Goal: Contribute content: Add original content to the website for others to see

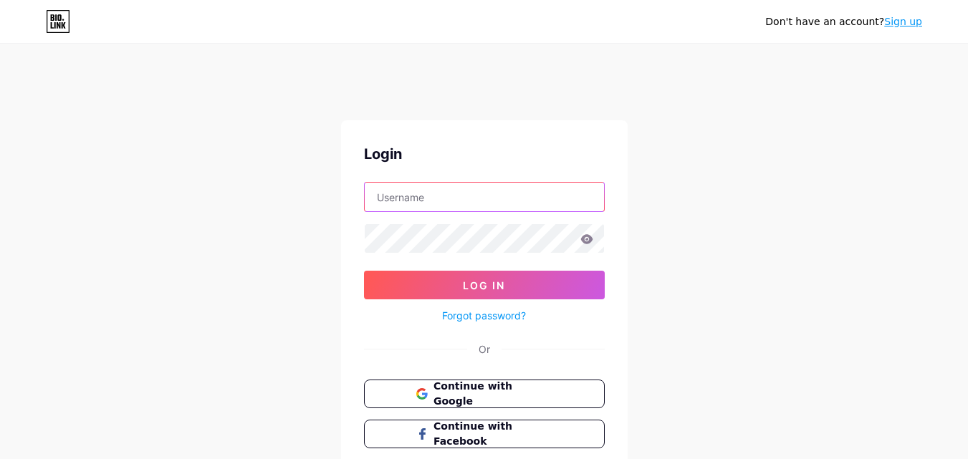
click at [474, 210] on input "text" at bounding box center [484, 197] width 239 height 29
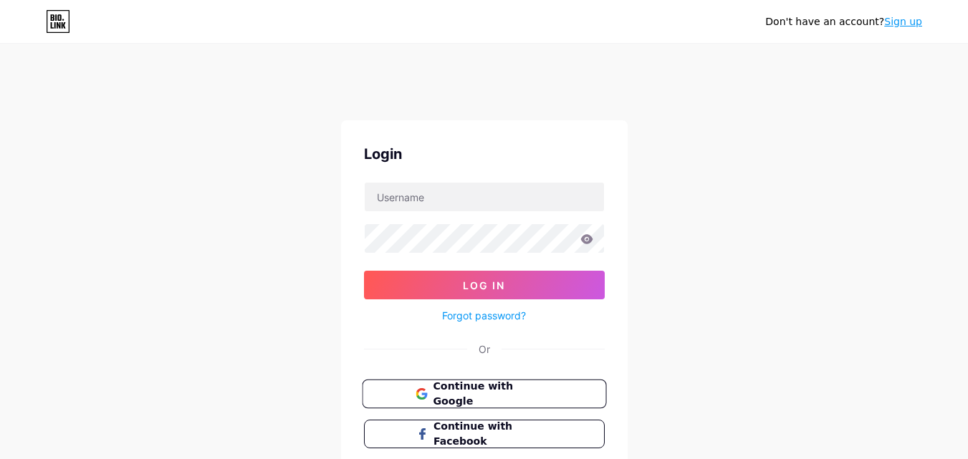
click at [433, 395] on span "Continue with Google" at bounding box center [493, 394] width 120 height 31
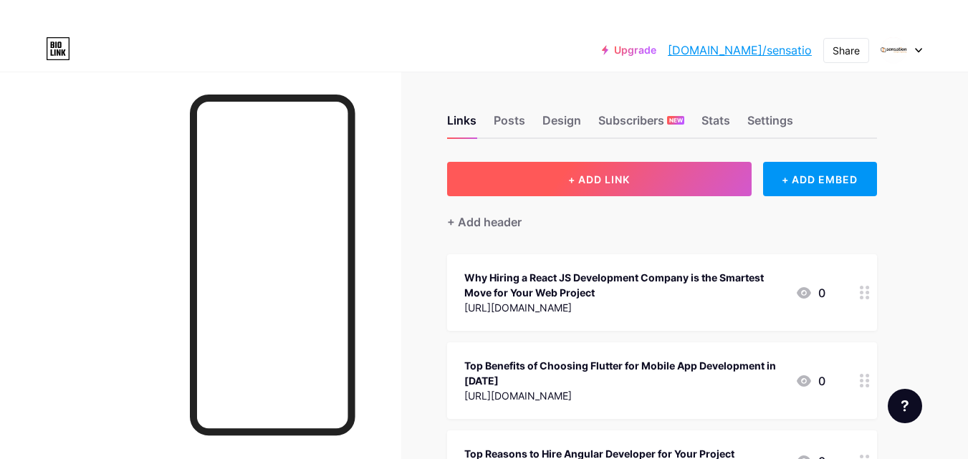
click at [578, 183] on span "+ ADD LINK" at bounding box center [599, 179] width 62 height 12
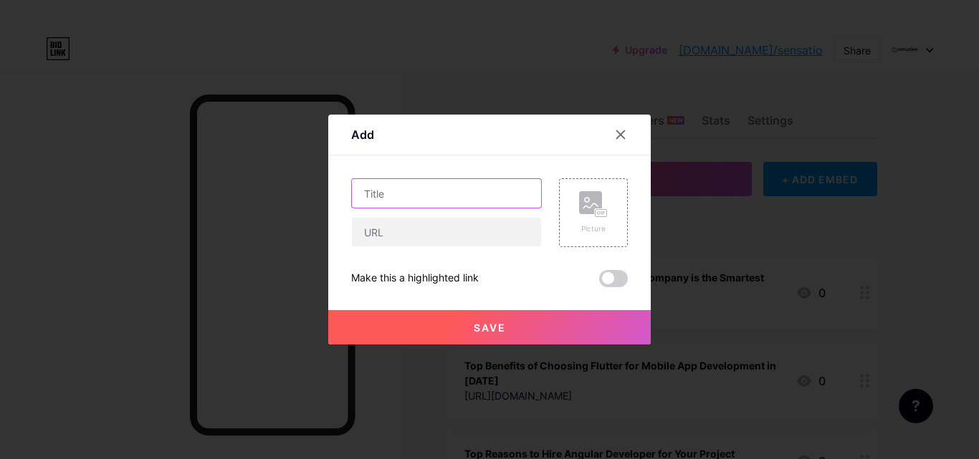
click at [416, 193] on input "text" at bounding box center [446, 193] width 189 height 29
paste input "Top Full-Stack Frameworks: MEAN Vs. MERN- Which One is better for Your Project?"
type input "Top Full-Stack Frameworks: MEAN Vs. MERN- Which One is better for Your Project?"
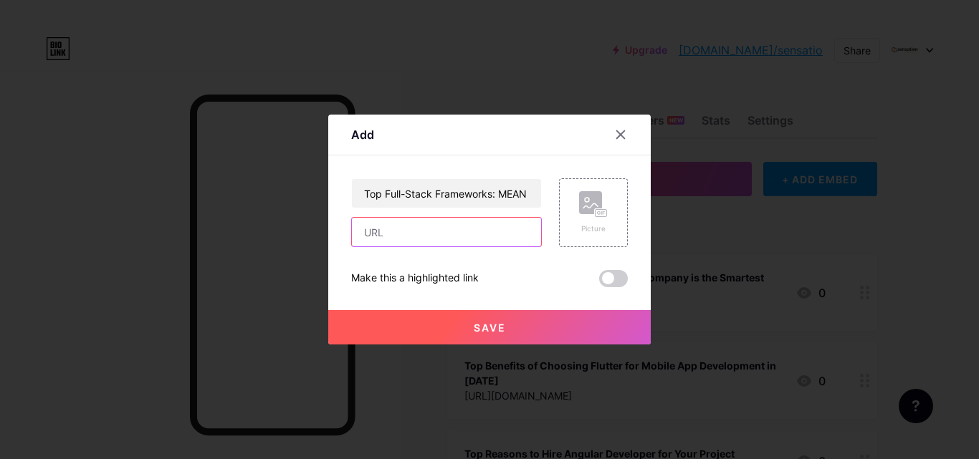
click at [396, 230] on input "text" at bounding box center [446, 232] width 189 height 29
paste input "[URL][DOMAIN_NAME]"
type input "[URL][DOMAIN_NAME]"
click at [392, 335] on button "Save" at bounding box center [489, 327] width 322 height 34
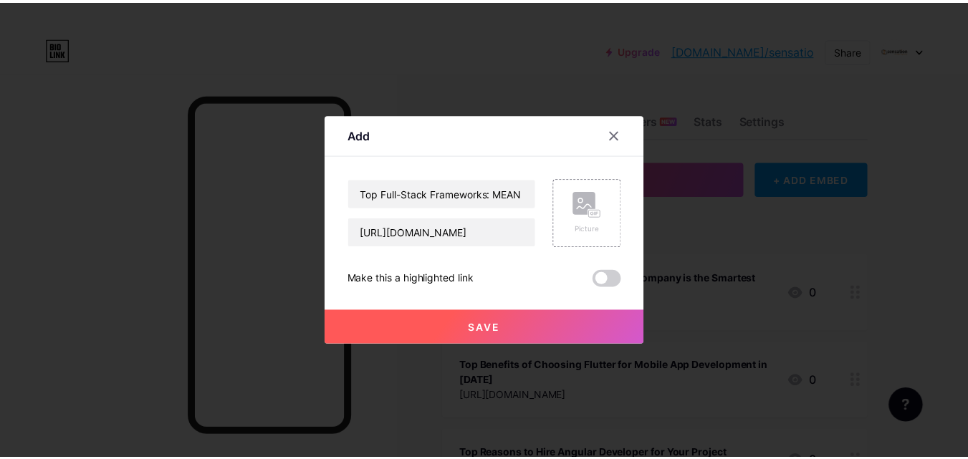
scroll to position [0, 0]
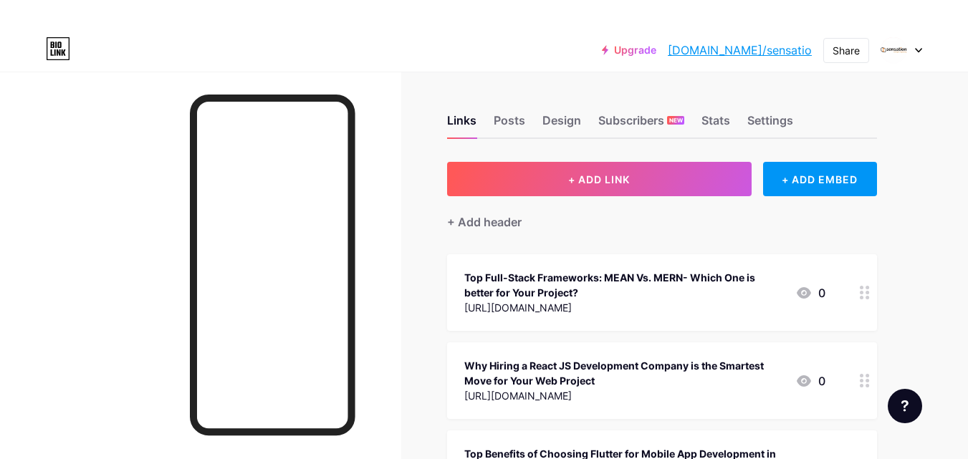
click at [767, 53] on link "[DOMAIN_NAME]/sensatio" at bounding box center [740, 50] width 144 height 17
